Goal: Obtain resource: Obtain resource

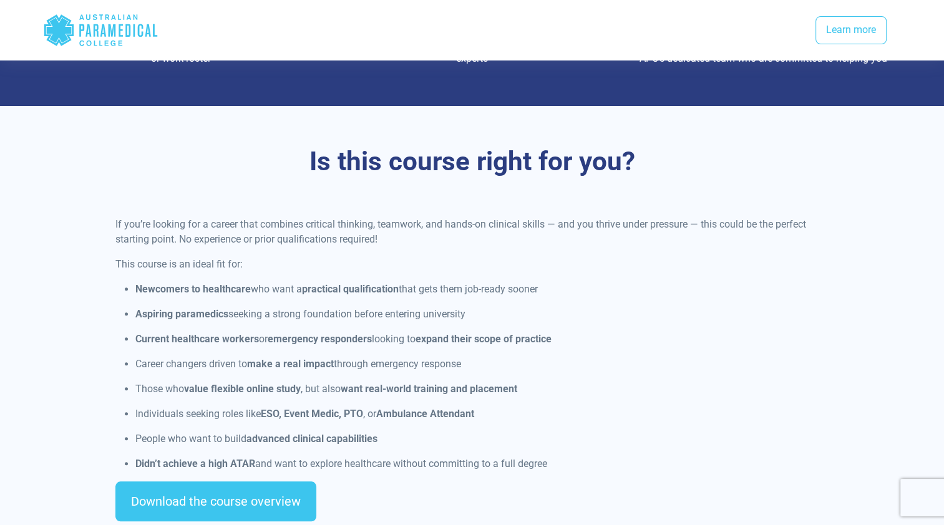
scroll to position [733, 0]
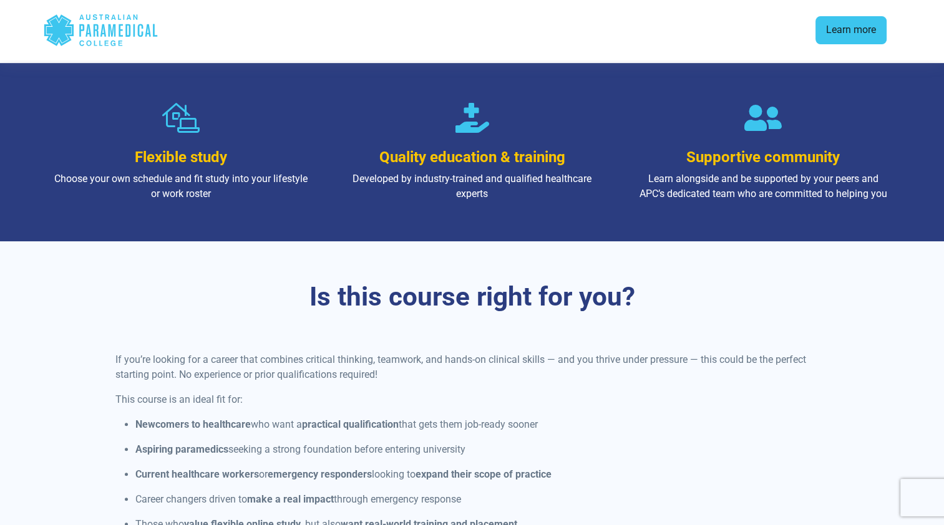
click at [865, 28] on link "Learn more" at bounding box center [850, 30] width 71 height 29
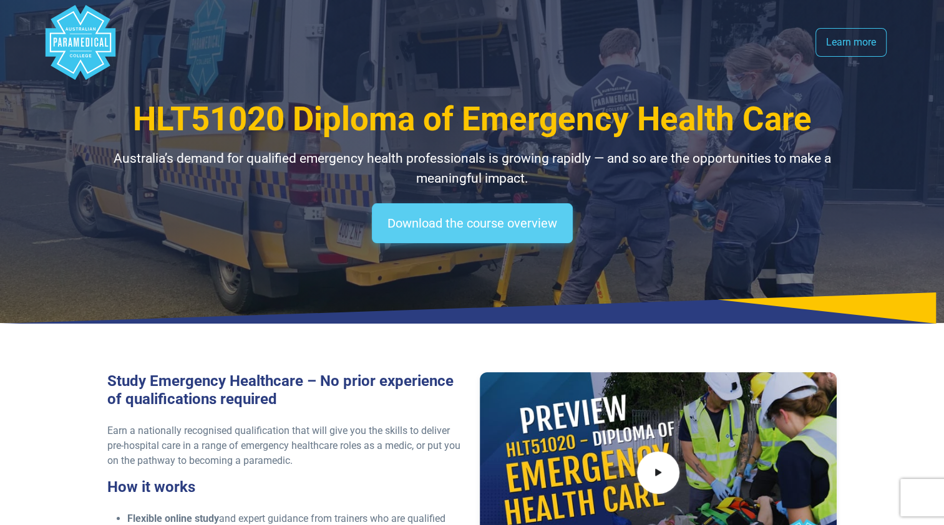
click at [504, 221] on link "Download the course overview" at bounding box center [472, 223] width 201 height 40
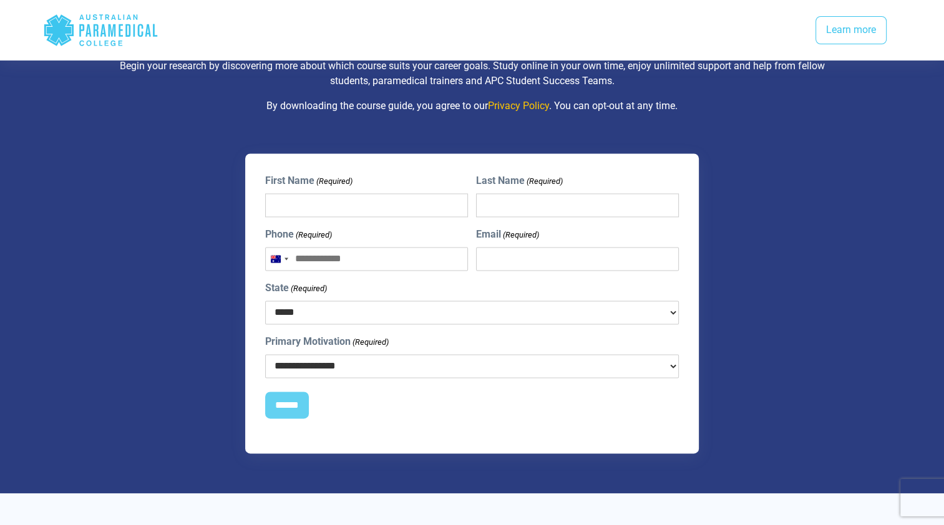
click at [351, 357] on select "**********" at bounding box center [472, 366] width 414 height 24
click at [185, 268] on div "**********" at bounding box center [472, 303] width 621 height 301
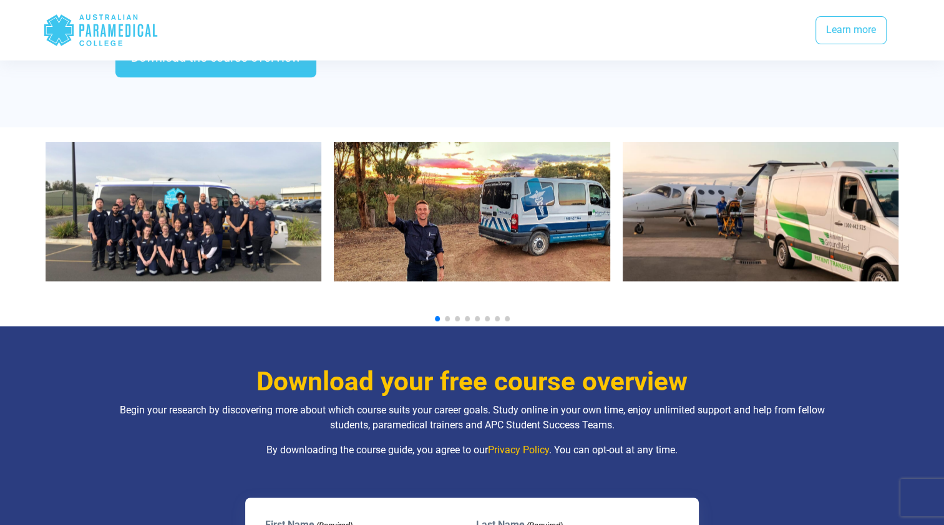
scroll to position [1282, 0]
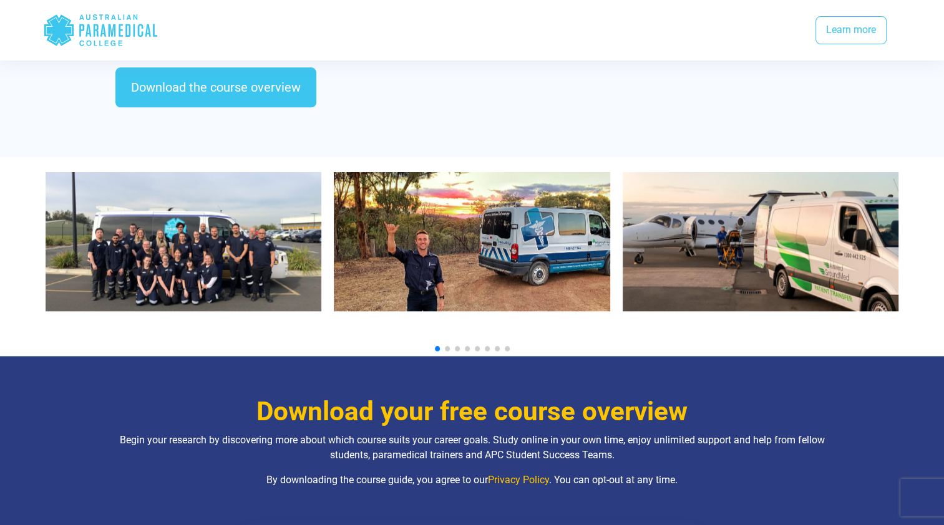
click at [445, 346] on span "Go to slide 2" at bounding box center [447, 348] width 5 height 5
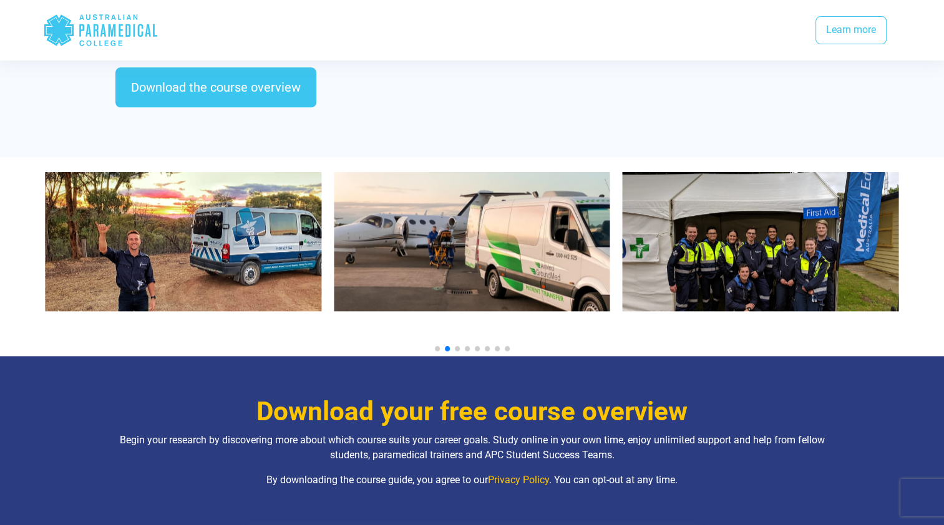
click at [455, 346] on span "Go to slide 3" at bounding box center [457, 348] width 5 height 5
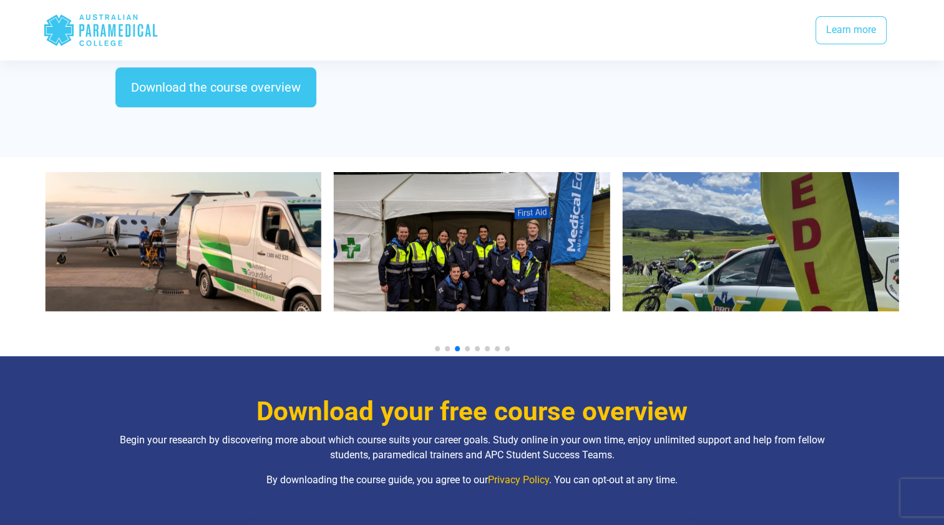
click at [467, 346] on span "Go to slide 4" at bounding box center [467, 348] width 5 height 5
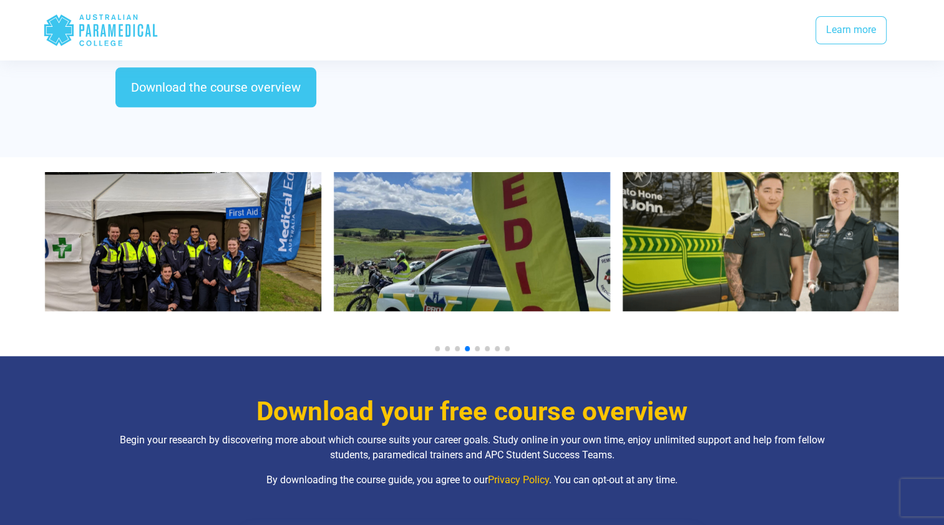
click at [478, 346] on span "Go to slide 5" at bounding box center [477, 348] width 5 height 5
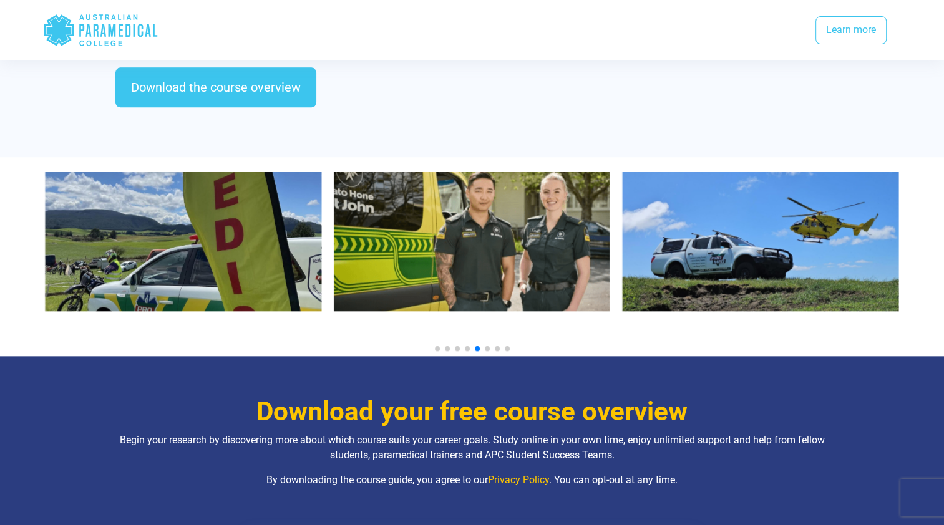
click at [680, 238] on img "7 / 10" at bounding box center [760, 241] width 276 height 139
